Goal: Check status: Check status

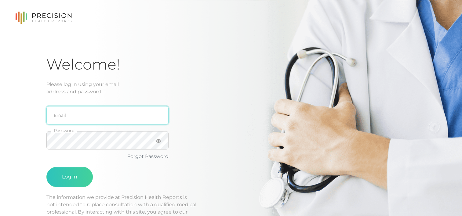
click at [82, 113] on input "email" at bounding box center [107, 115] width 122 height 18
type input "[EMAIL_ADDRESS][DOMAIN_NAME]"
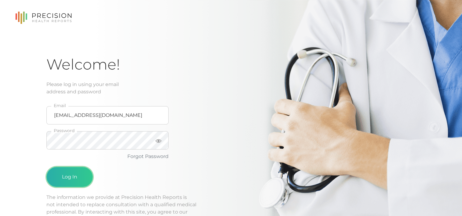
click at [80, 177] on button "Log In" at bounding box center [69, 177] width 46 height 20
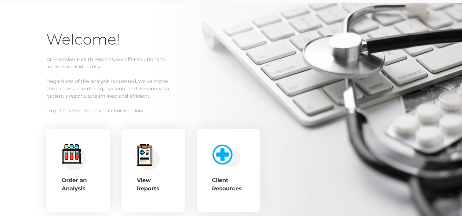
scroll to position [61, 0]
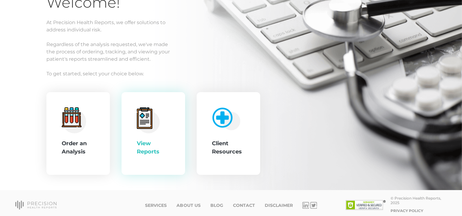
click at [145, 145] on div "View Reports" at bounding box center [153, 147] width 33 height 16
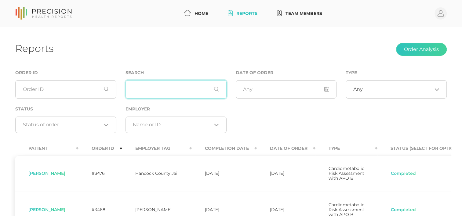
click at [149, 91] on input "text" at bounding box center [175, 89] width 101 height 18
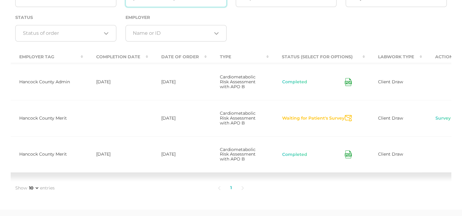
scroll to position [0, 134]
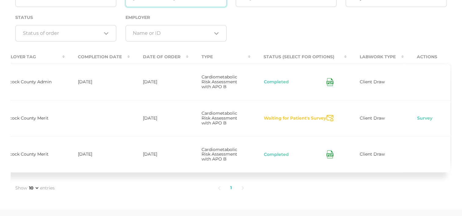
type input "[PERSON_NAME]"
